Goal: Task Accomplishment & Management: Manage account settings

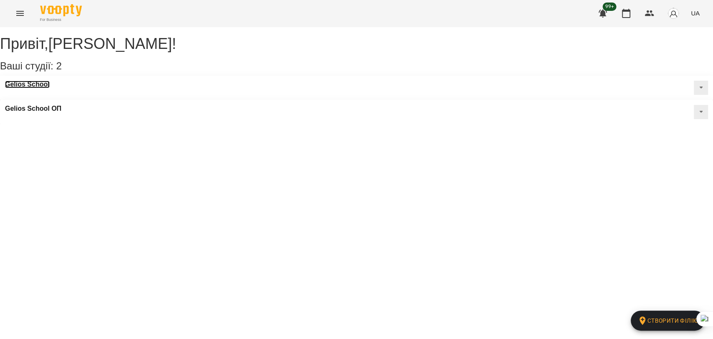
click at [34, 88] on h3 "Gelios School" at bounding box center [27, 85] width 45 height 8
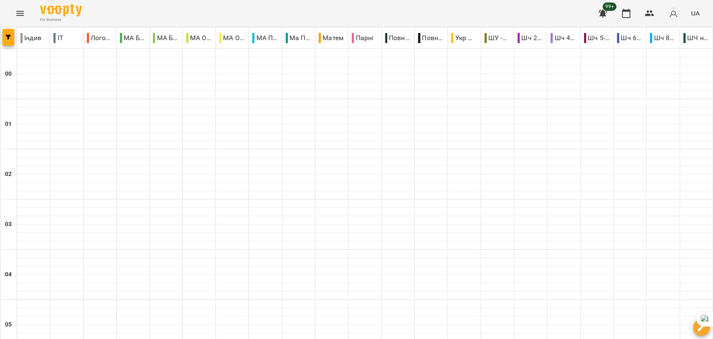
click at [21, 8] on button "Menu" at bounding box center [20, 13] width 20 height 20
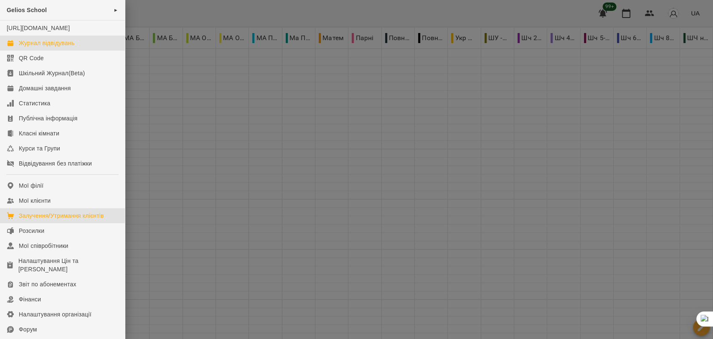
click at [39, 220] on div "Залучення/Утримання клієнтів" at bounding box center [61, 215] width 85 height 8
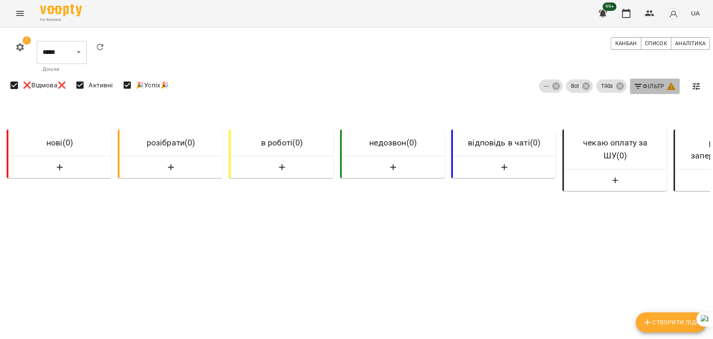
click at [639, 83] on span "Фільтр" at bounding box center [654, 86] width 43 height 10
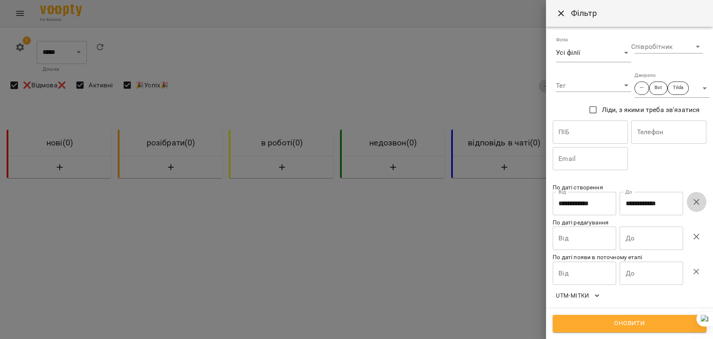
click at [698, 202] on icon "button" at bounding box center [696, 202] width 10 height 10
click at [592, 202] on input "Від" at bounding box center [584, 203] width 63 height 23
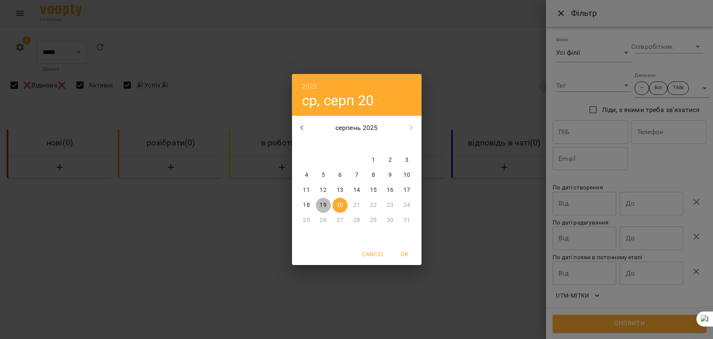
click at [321, 203] on p "19" at bounding box center [323, 205] width 7 height 8
type input "**********"
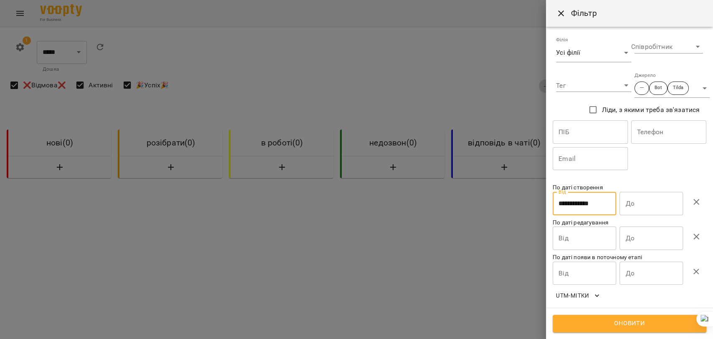
click at [650, 207] on input "До" at bounding box center [651, 203] width 63 height 23
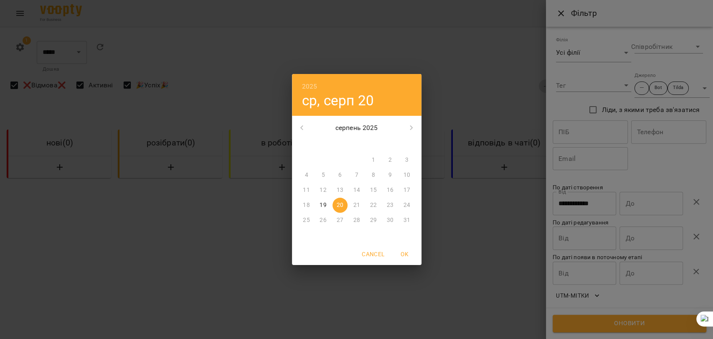
click at [325, 206] on p "19" at bounding box center [323, 205] width 7 height 8
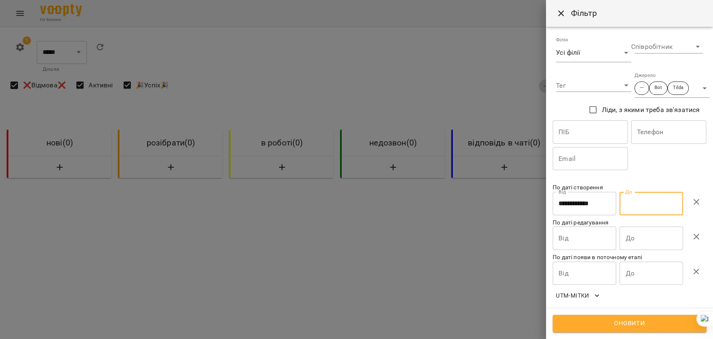
type input "**********"
click at [595, 323] on span "Оновити" at bounding box center [629, 323] width 135 height 11
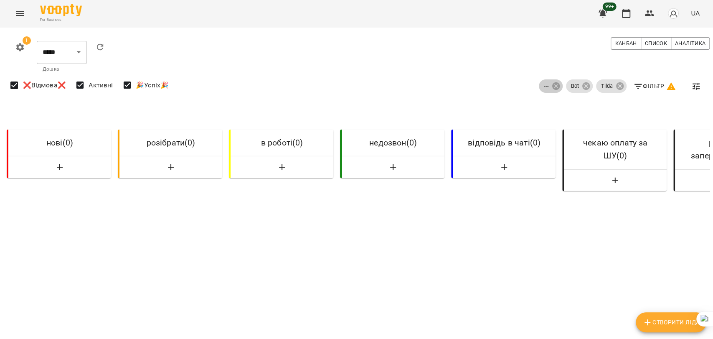
click at [541, 89] on span "---" at bounding box center [546, 86] width 15 height 8
click at [566, 84] on span "Bot" at bounding box center [575, 86] width 18 height 8
click at [615, 85] on icon at bounding box center [619, 85] width 9 height 9
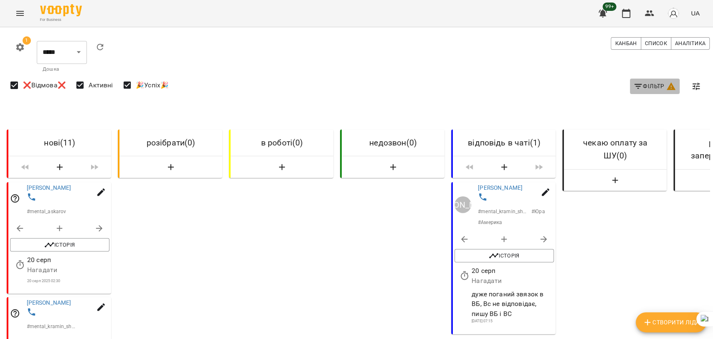
click at [643, 84] on span "Фільтр" at bounding box center [654, 86] width 43 height 10
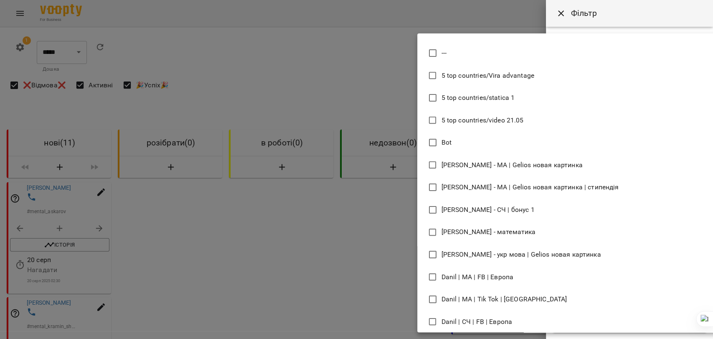
click at [396, 241] on div at bounding box center [356, 169] width 713 height 339
click at [444, 51] on span "---" at bounding box center [444, 53] width 5 height 10
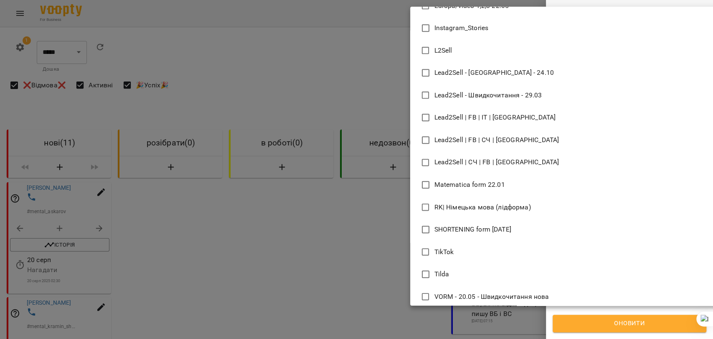
scroll to position [418, 0]
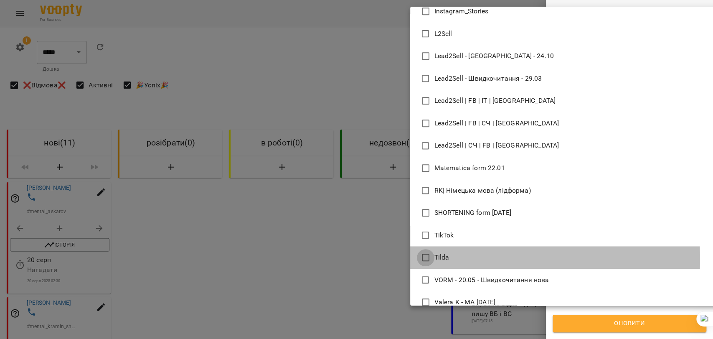
type input "**********"
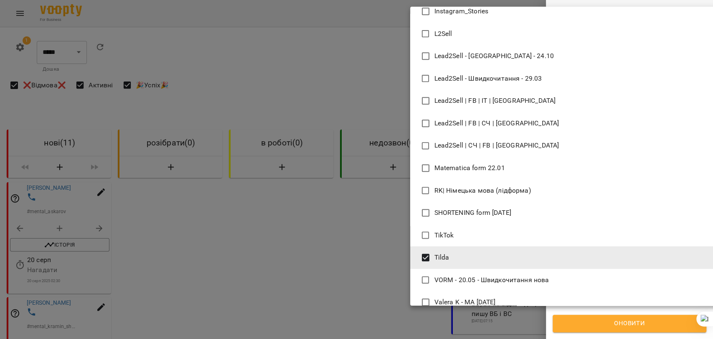
click at [614, 323] on div at bounding box center [356, 169] width 713 height 339
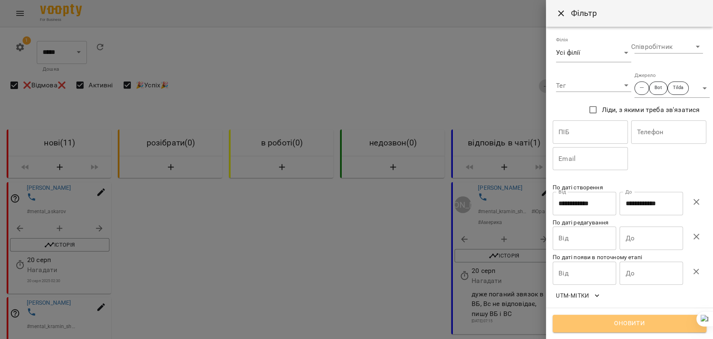
click at [614, 323] on span "Оновити" at bounding box center [629, 323] width 135 height 11
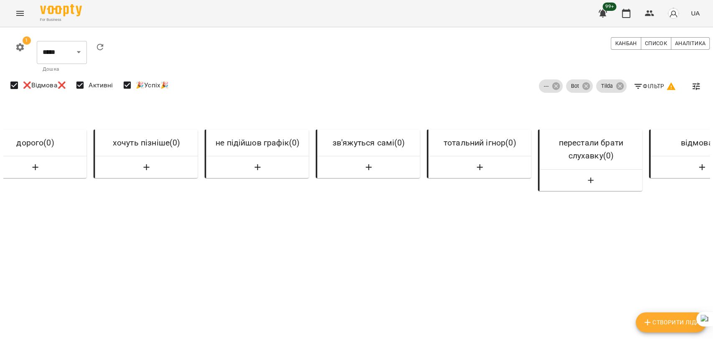
scroll to position [0, 3079]
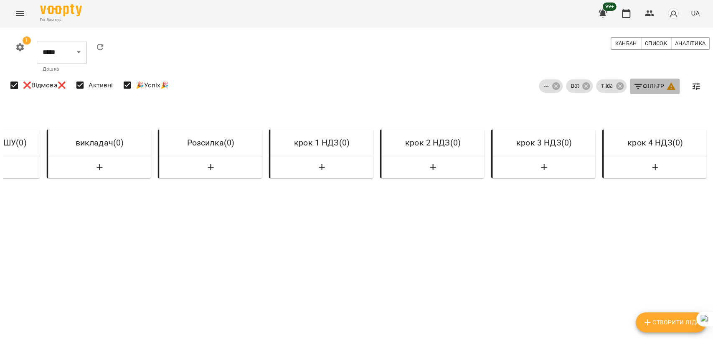
click at [645, 85] on span "Фільтр" at bounding box center [654, 86] width 43 height 10
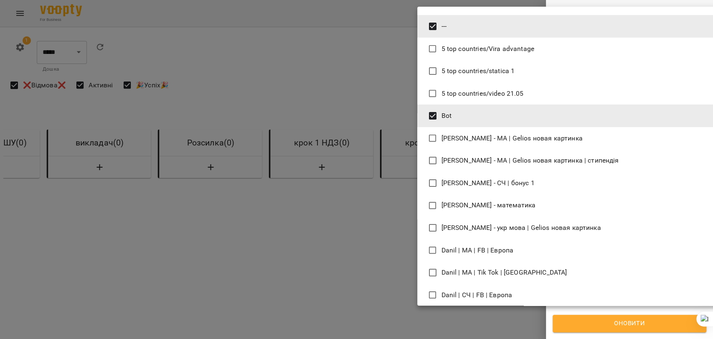
click at [691, 86] on body "For Business 99+ UA 1 ***** ******** ****** ******** ​ [PERSON_NAME] Список Ана…" at bounding box center [356, 227] width 713 height 455
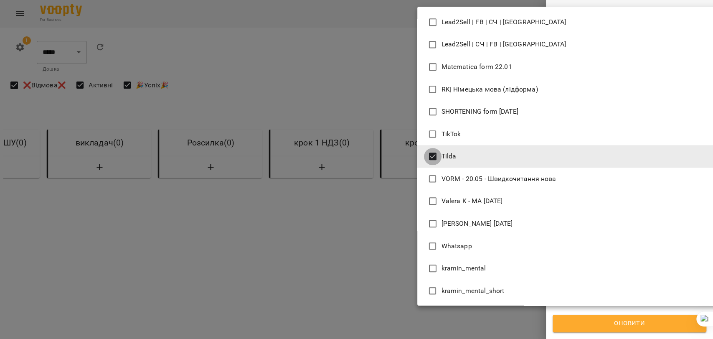
scroll to position [0, 0]
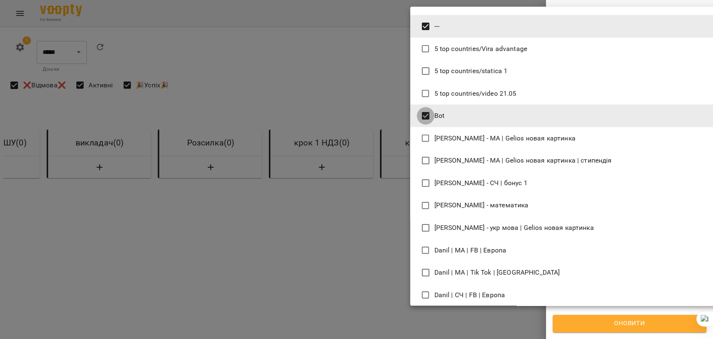
type input "***"
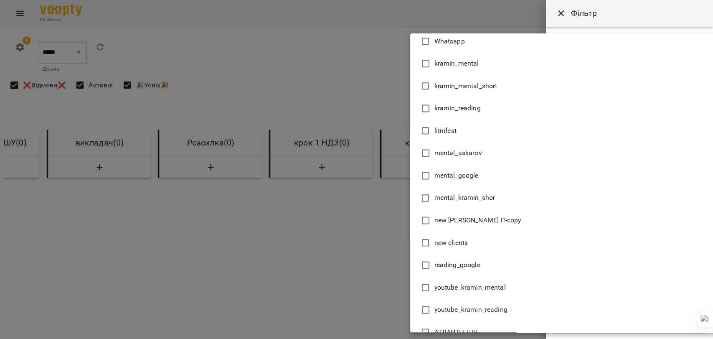
scroll to position [1951, 0]
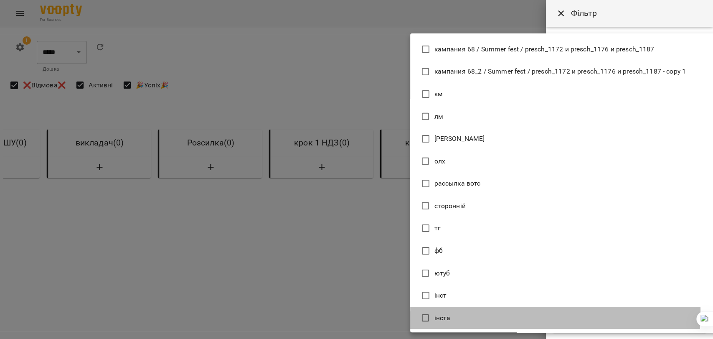
drag, startPoint x: 434, startPoint y: 311, endPoint x: 436, endPoint y: 303, distance: 8.0
click at [434, 310] on li "інста" at bounding box center [566, 318] width 312 height 23
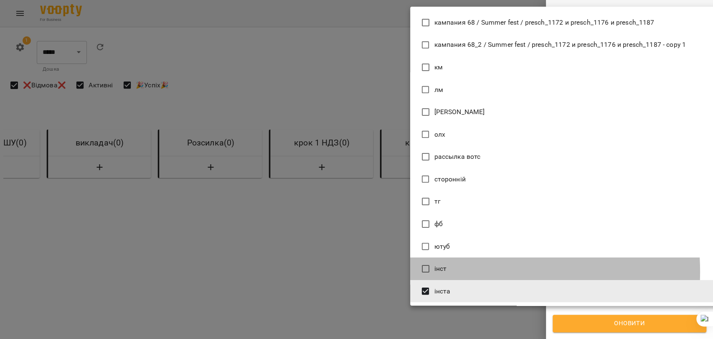
click at [437, 272] on span "інст" at bounding box center [440, 269] width 13 height 10
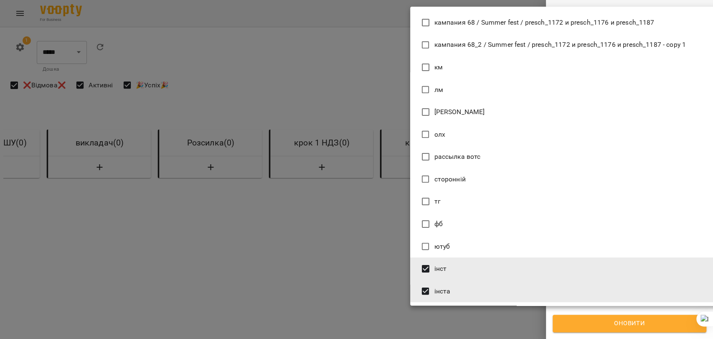
click at [436, 225] on span "фб" at bounding box center [438, 224] width 8 height 10
type input "**********"
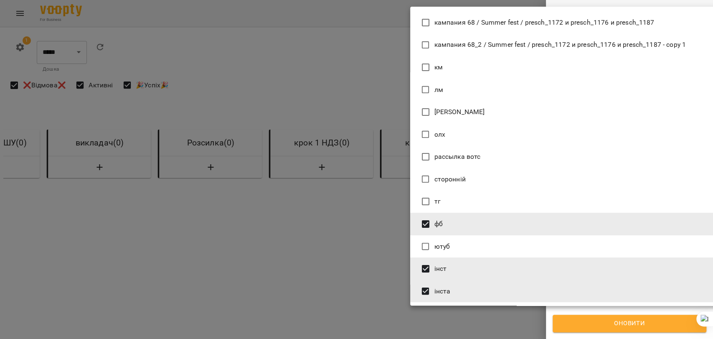
click at [622, 325] on div at bounding box center [356, 169] width 713 height 339
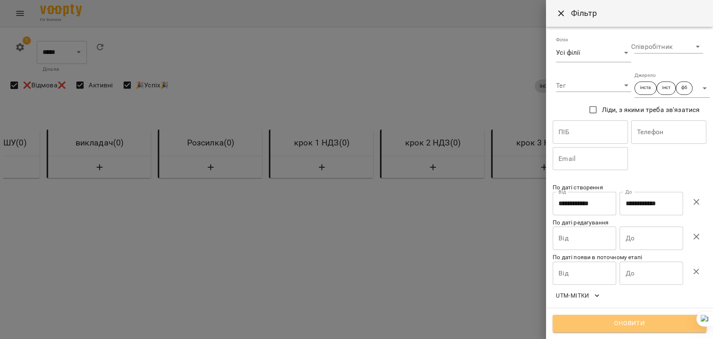
click at [625, 325] on span "Оновити" at bounding box center [629, 323] width 135 height 11
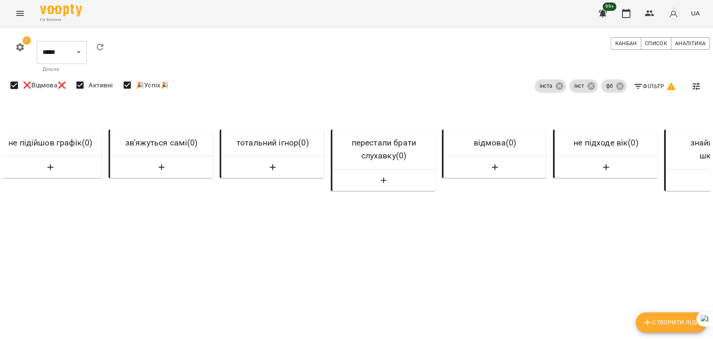
scroll to position [0, 0]
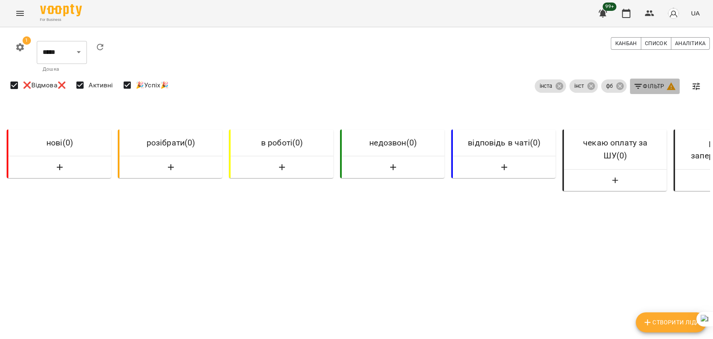
click at [651, 84] on span "Фільтр" at bounding box center [654, 86] width 43 height 10
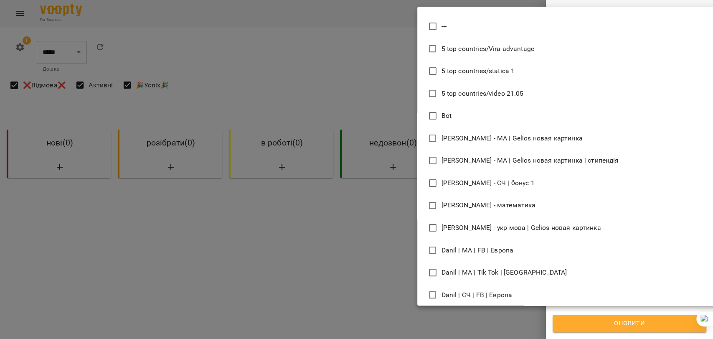
click at [689, 88] on body "For Business 99+ UA 1 ***** ******** ****** ******** ​ [PERSON_NAME] Список Ана…" at bounding box center [356, 227] width 713 height 455
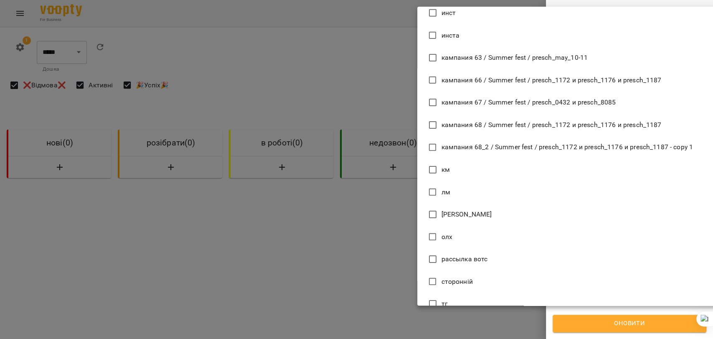
scroll to position [1719, 0]
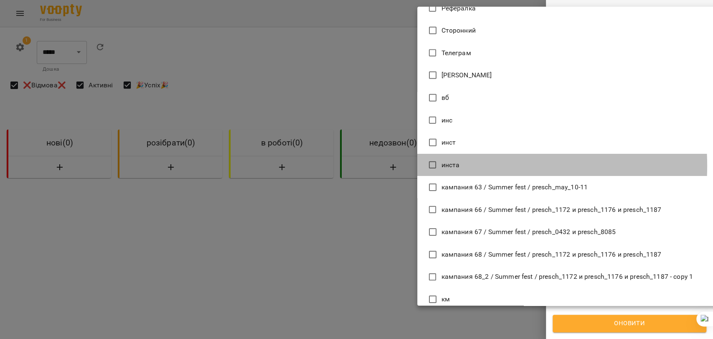
drag, startPoint x: 442, startPoint y: 165, endPoint x: 444, endPoint y: 149, distance: 17.0
click at [442, 165] on span "инста" at bounding box center [451, 165] width 18 height 10
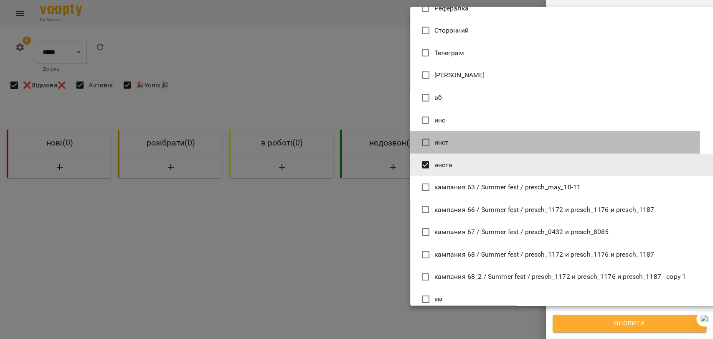
drag, startPoint x: 441, startPoint y: 140, endPoint x: 439, endPoint y: 130, distance: 10.7
click at [441, 140] on span "инст" at bounding box center [441, 142] width 15 height 10
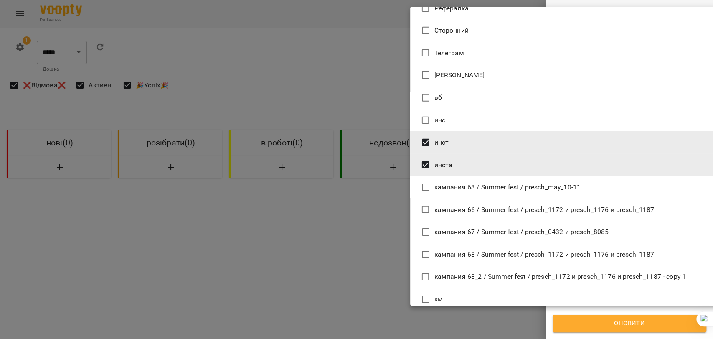
click at [438, 121] on span "инс" at bounding box center [439, 120] width 11 height 10
type input "**********"
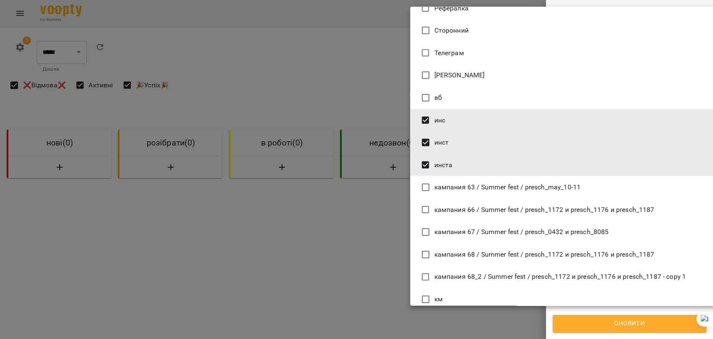
click at [616, 323] on div at bounding box center [356, 169] width 713 height 339
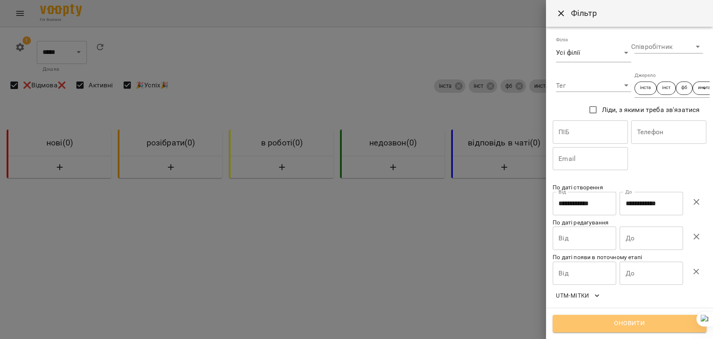
click at [615, 322] on span "Оновити" at bounding box center [629, 323] width 135 height 11
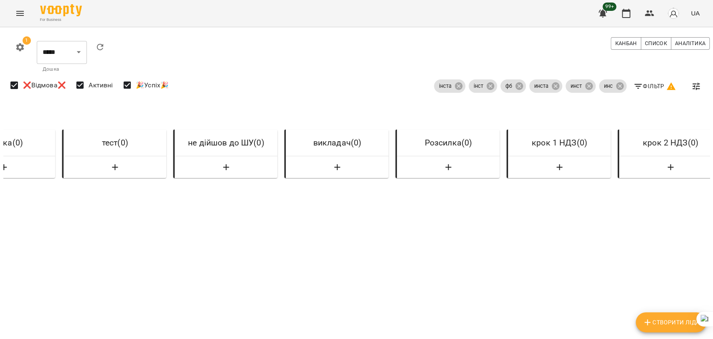
scroll to position [0, 3079]
